Goal: Transaction & Acquisition: Subscribe to service/newsletter

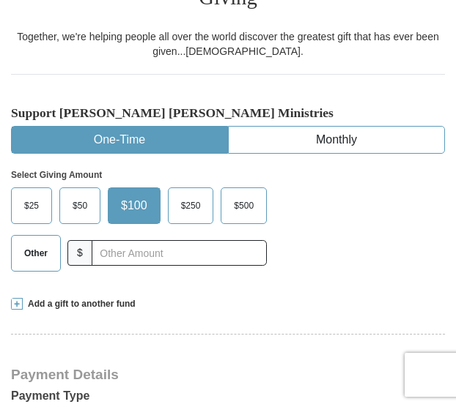
scroll to position [366, 0]
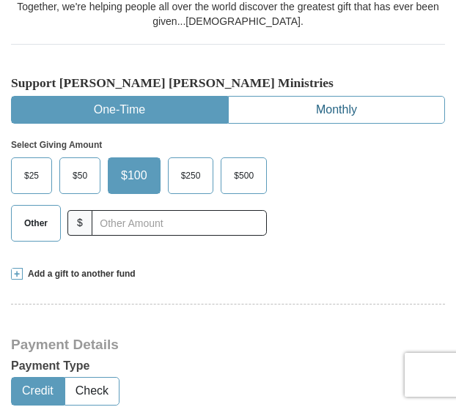
click at [309, 97] on button "Monthly" at bounding box center [336, 110] width 215 height 27
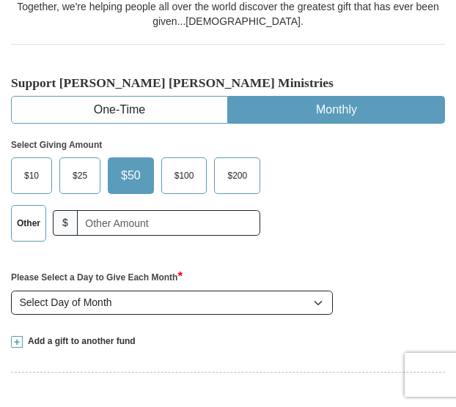
click at [29, 165] on span "$10" at bounding box center [31, 176] width 29 height 22
click at [0, 0] on input "$10" at bounding box center [0, 0] width 0 height 0
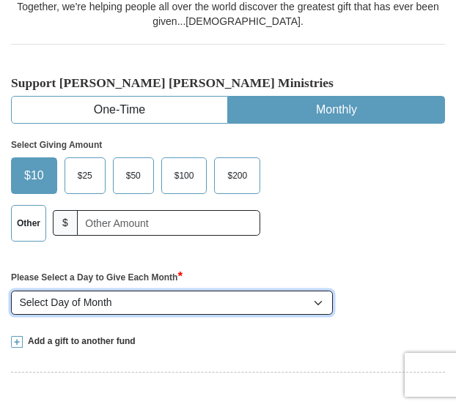
click at [316, 291] on select "Select Day of Month 1 2 3 4 5 6 7 8 9 10 11 12 13 14 15 16 17 18 19 20 21 22 23…" at bounding box center [172, 303] width 322 height 25
click at [11, 291] on select "Select Day of Month 1 2 3 4 5 6 7 8 9 10 11 12 13 14 15 16 17 18 19 20 21 22 23…" at bounding box center [172, 303] width 322 height 25
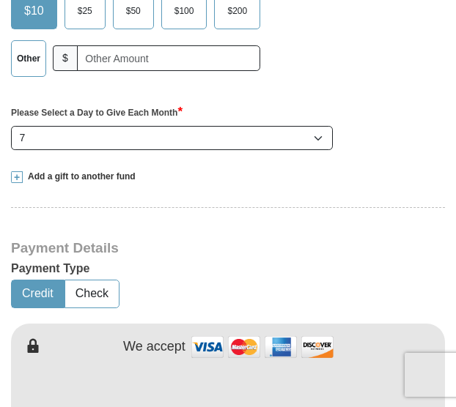
scroll to position [513, 0]
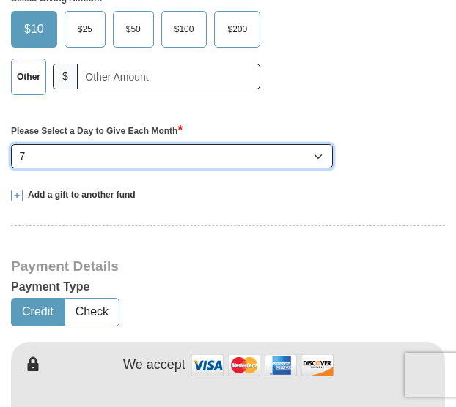
click at [317, 144] on select "Select Day of Month 1 2 3 4 5 6 7 8 9 10 11 12 13 14 15 16 17 18 19 20 21 22 23…" at bounding box center [172, 156] width 322 height 25
select select "24"
click at [11, 144] on select "Select Day of Month 1 2 3 4 5 6 7 8 9 10 11 12 13 14 15 16 17 18 19 20 21 22 23…" at bounding box center [172, 156] width 322 height 25
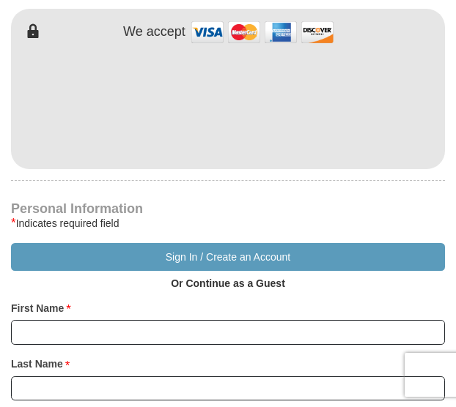
scroll to position [879, 0]
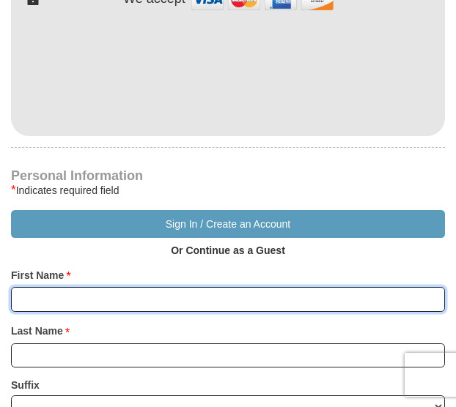
click at [205, 287] on input "First Name *" at bounding box center [228, 299] width 434 height 25
type input "[PERSON_NAME]"
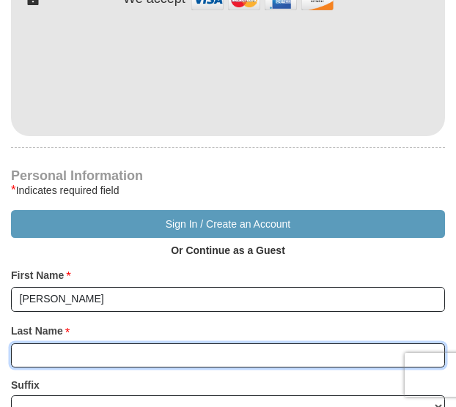
type input "[PERSON_NAME]"
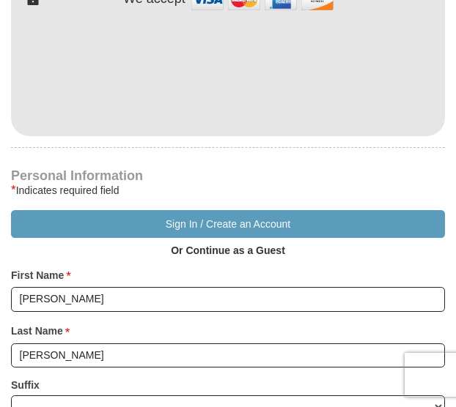
type input "[EMAIL_ADDRESS][DOMAIN_NAME]"
type input "[STREET_ADDRESS]"
type input "[GEOGRAPHIC_DATA]"
select select "AZ"
type input "85711"
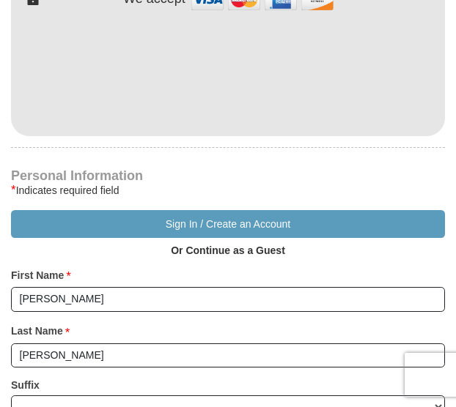
type input "4803134717"
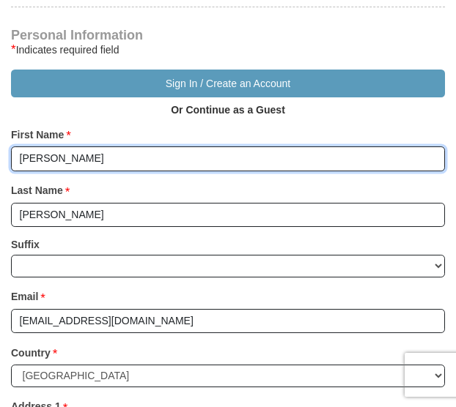
scroll to position [1026, 0]
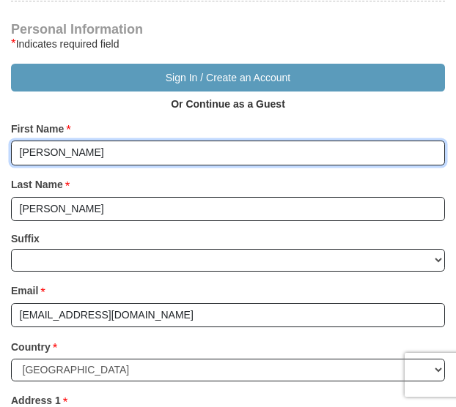
click at [81, 141] on input "[PERSON_NAME]" at bounding box center [228, 153] width 434 height 25
type input "j"
type input "[PERSON_NAME]"
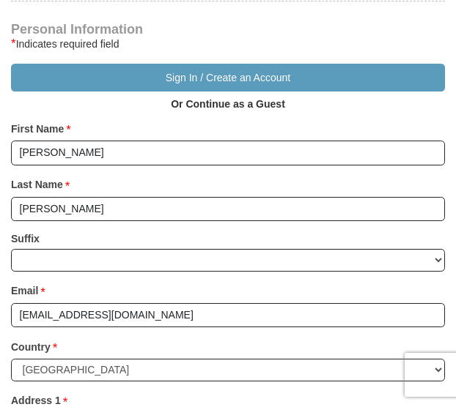
click at [309, 77] on div "Sign In / Create an Account Or Continue as a Guest" at bounding box center [228, 90] width 434 height 53
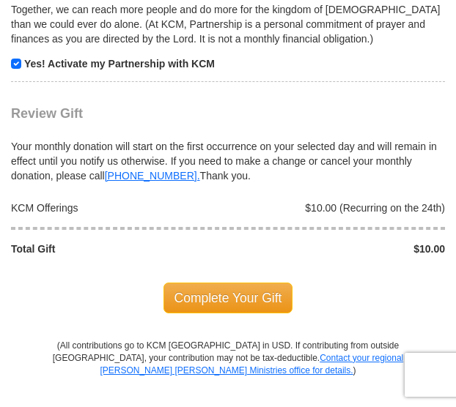
scroll to position [1832, 0]
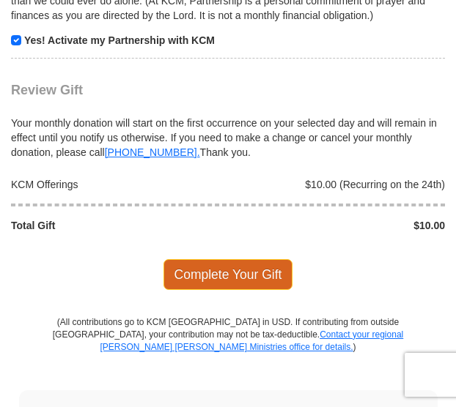
click at [218, 259] on span "Complete Your Gift" at bounding box center [228, 274] width 130 height 31
